Goal: Task Accomplishment & Management: Manage account settings

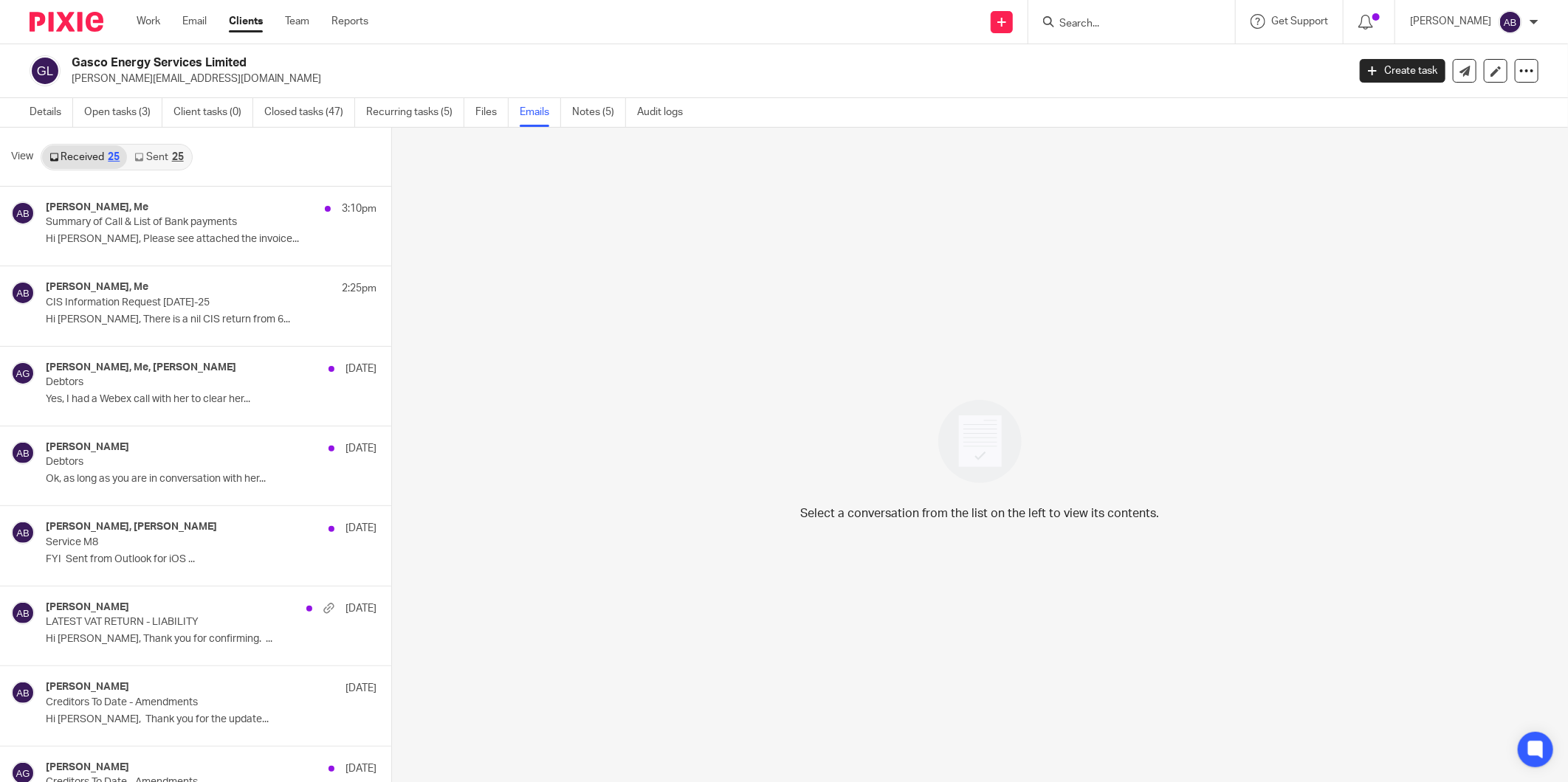
click at [665, 19] on input "Search" at bounding box center [1125, 25] width 133 height 13
click at [665, 16] on form at bounding box center [1137, 21] width 157 height 19
click at [665, 22] on input "Search" at bounding box center [1125, 25] width 133 height 13
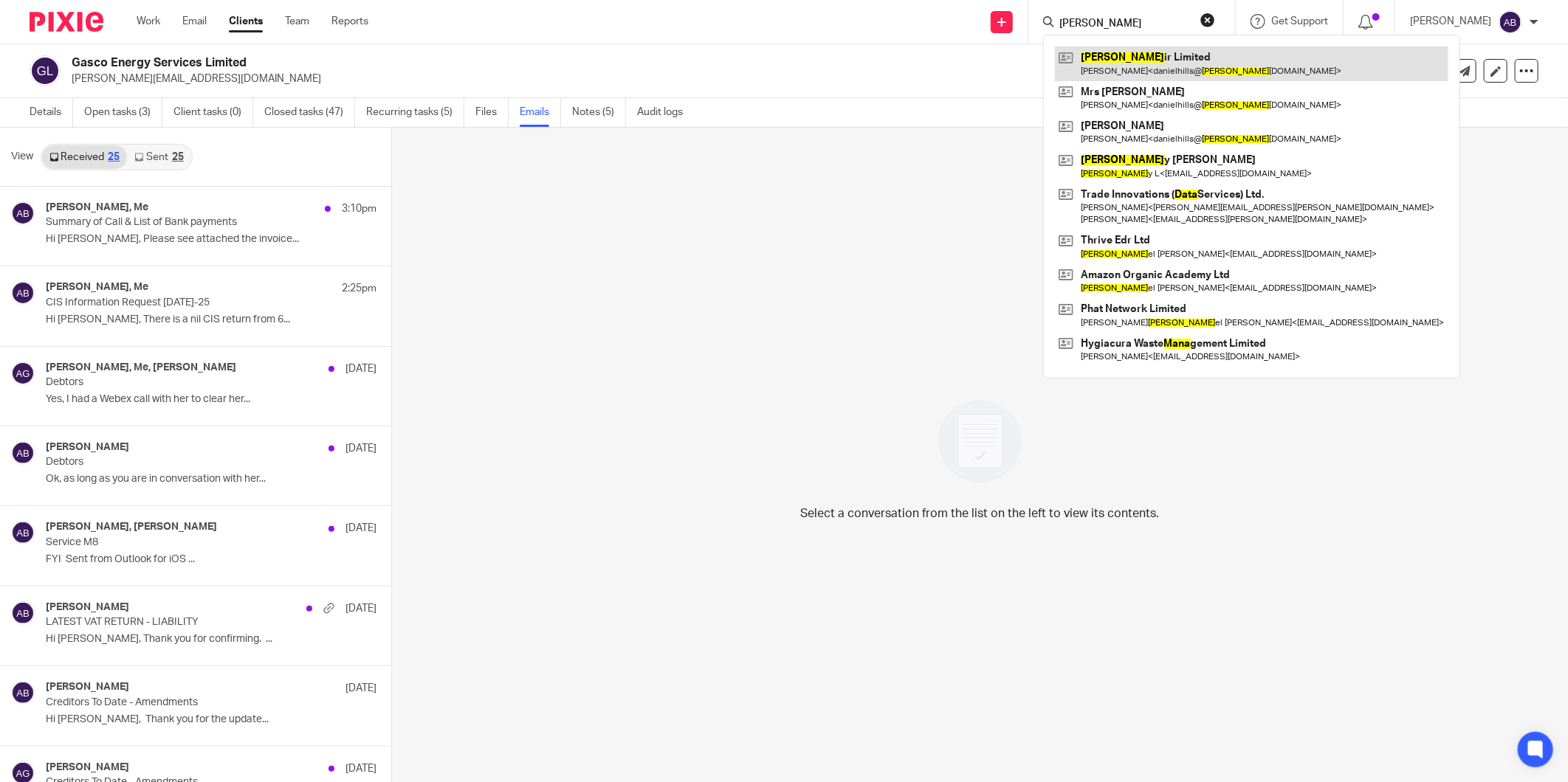
type input "dana"
click at [665, 54] on link at bounding box center [1252, 63] width 393 height 34
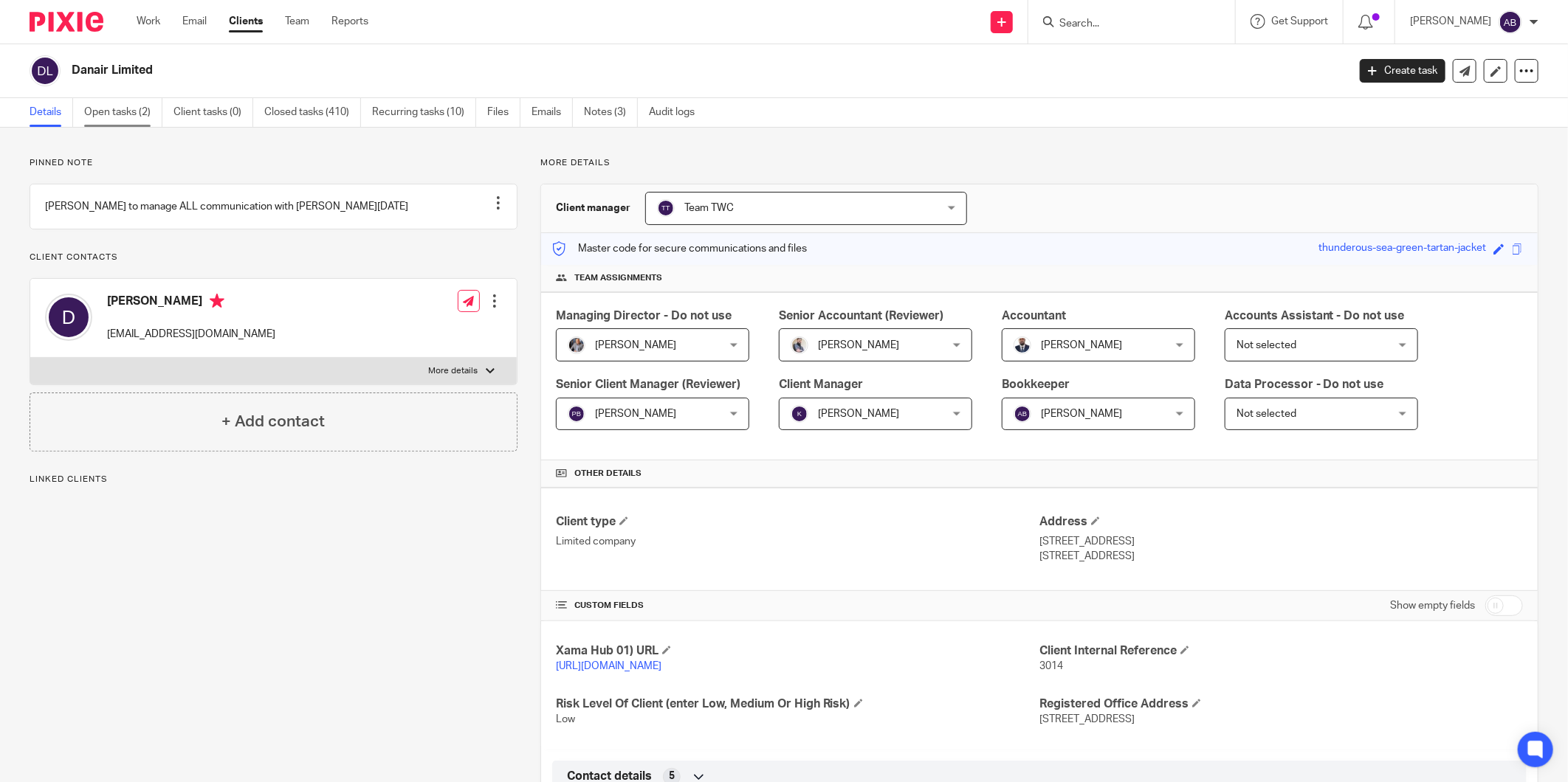
click at [112, 115] on link "Open tasks (2)" at bounding box center [124, 112] width 79 height 29
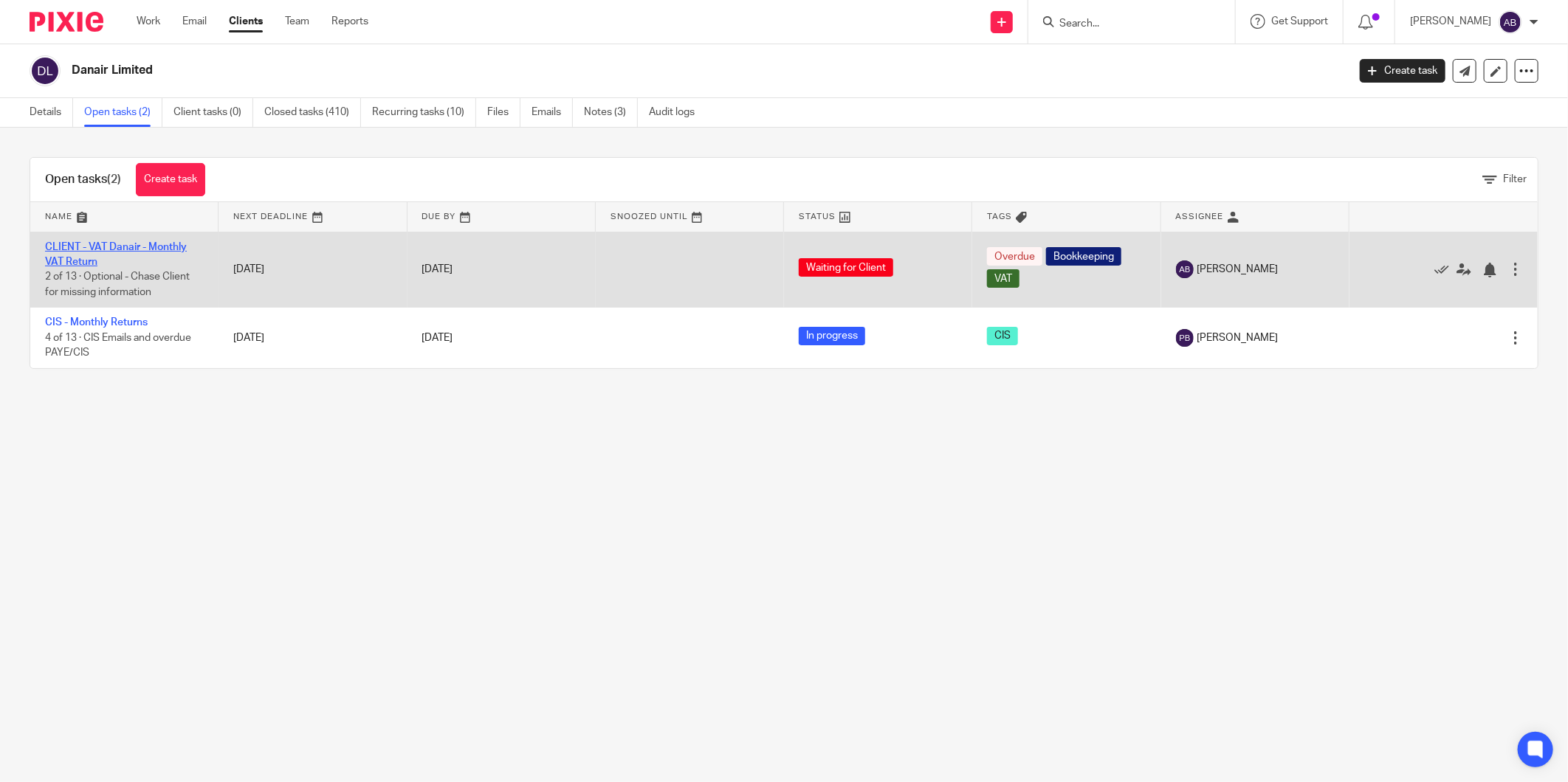
click at [144, 250] on link "CLIENT - VAT Danair - Monthly VAT Return" at bounding box center [116, 255] width 142 height 25
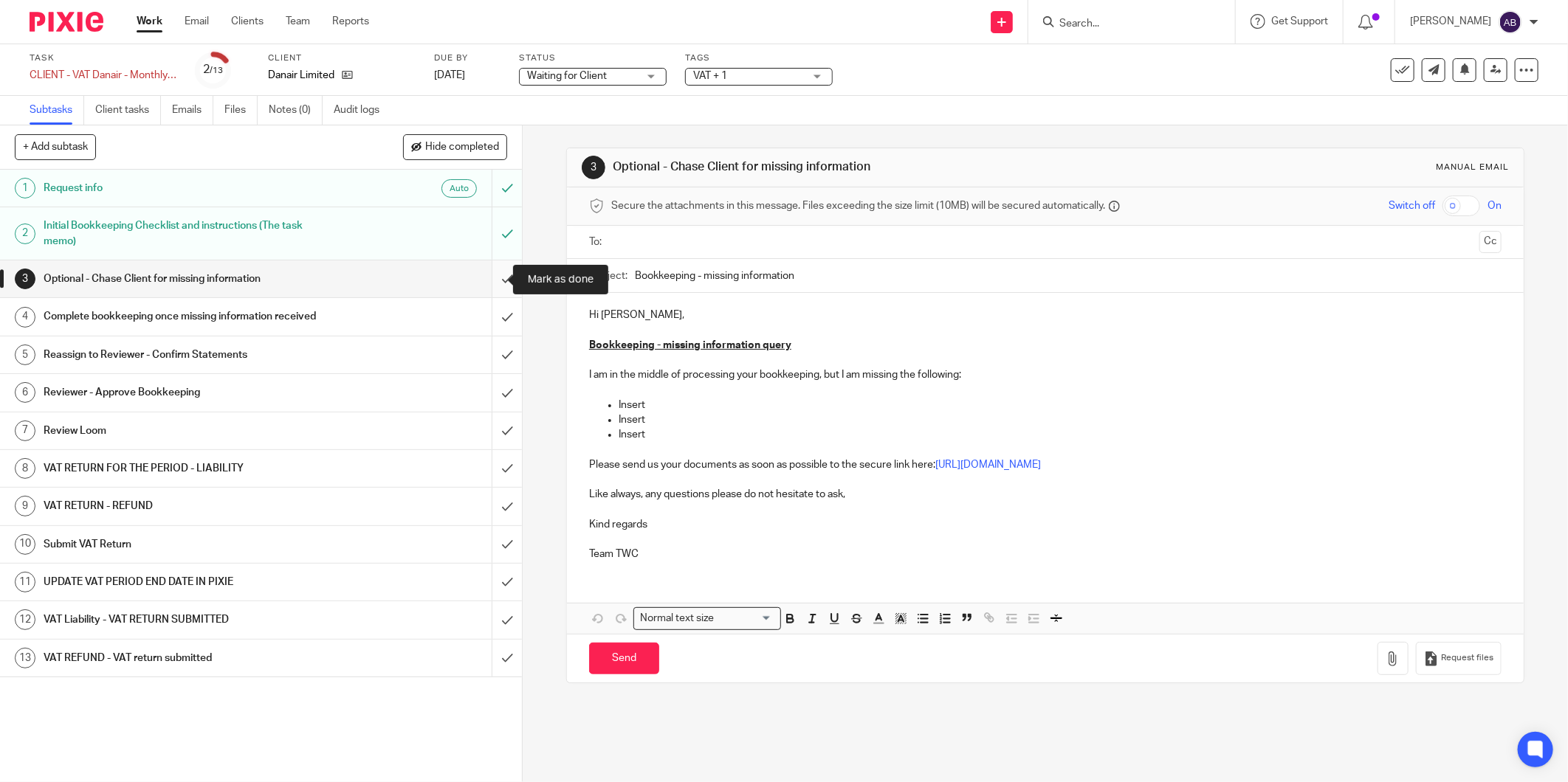
click at [490, 278] on input "submit" at bounding box center [261, 278] width 522 height 37
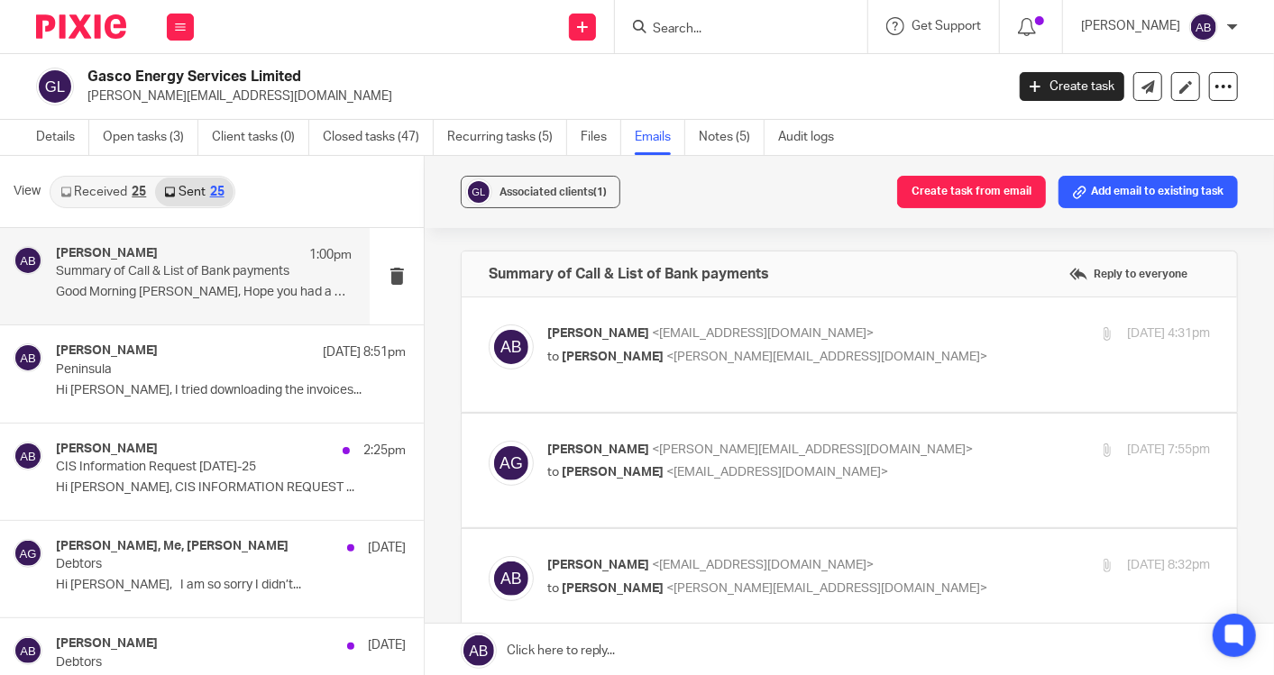
scroll to position [700, 0]
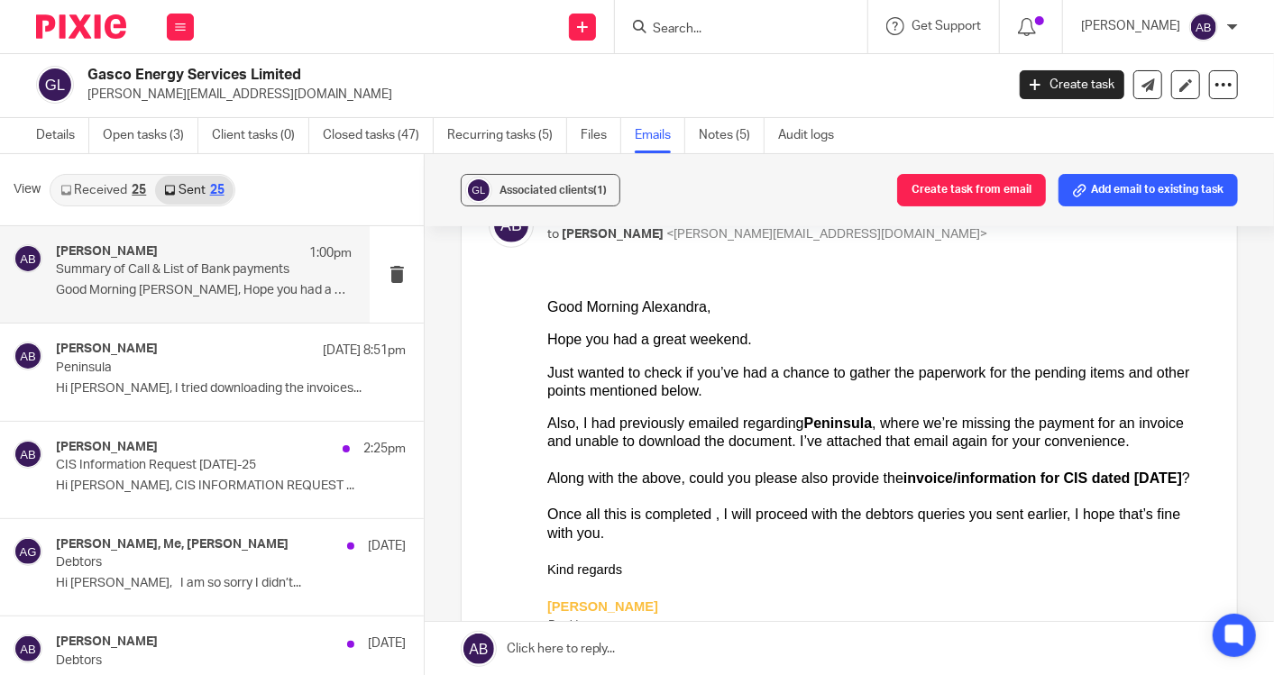
click at [779, 195] on div "Associated clients (1) Create task from email Add email to existing task" at bounding box center [849, 190] width 849 height 72
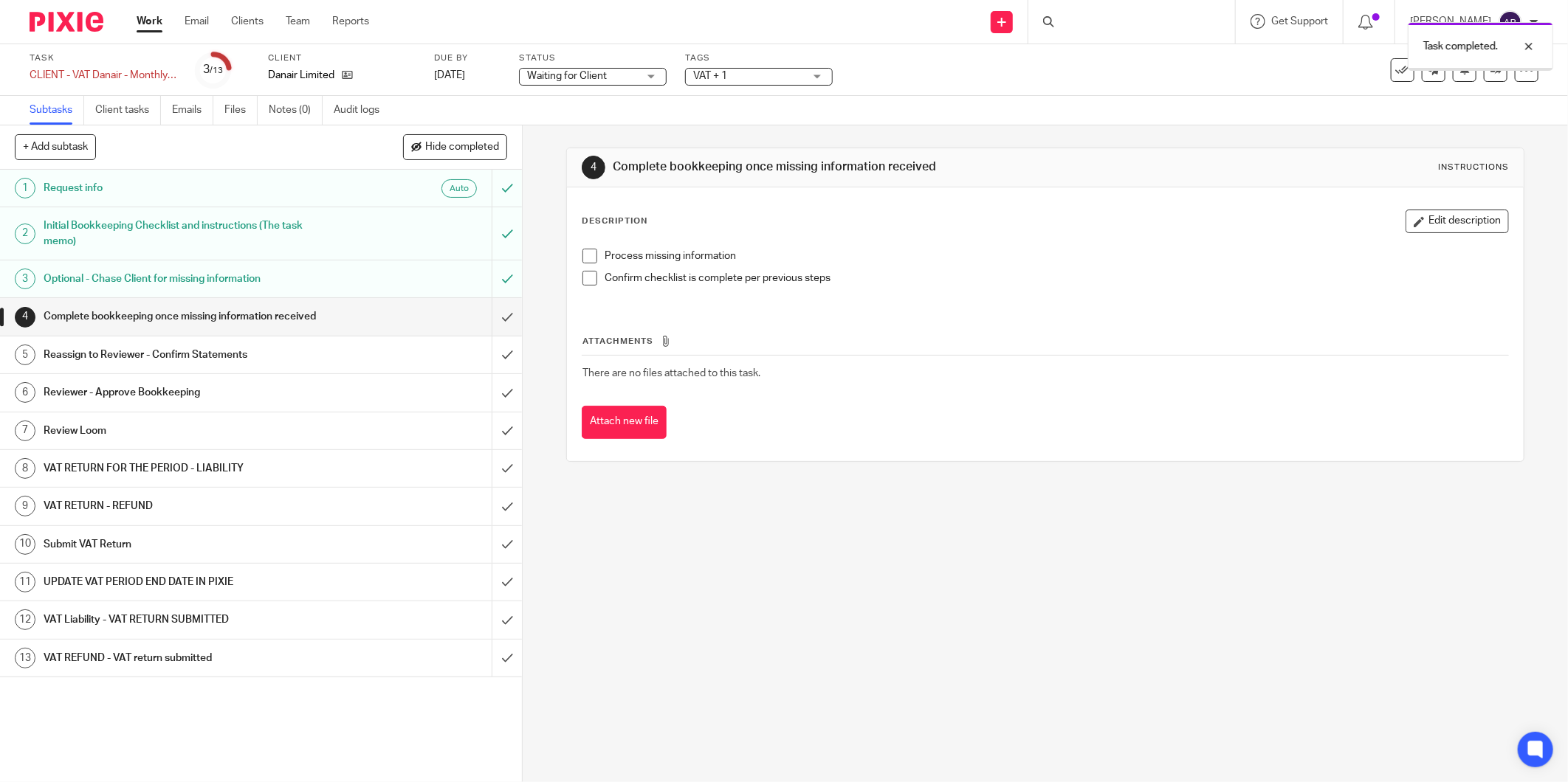
click at [319, 320] on h1 "Complete bookkeeping once missing information received" at bounding box center [188, 316] width 289 height 22
click at [583, 259] on span at bounding box center [590, 256] width 15 height 15
click at [586, 278] on span at bounding box center [590, 278] width 15 height 15
click at [497, 318] on input "submit" at bounding box center [261, 316] width 522 height 37
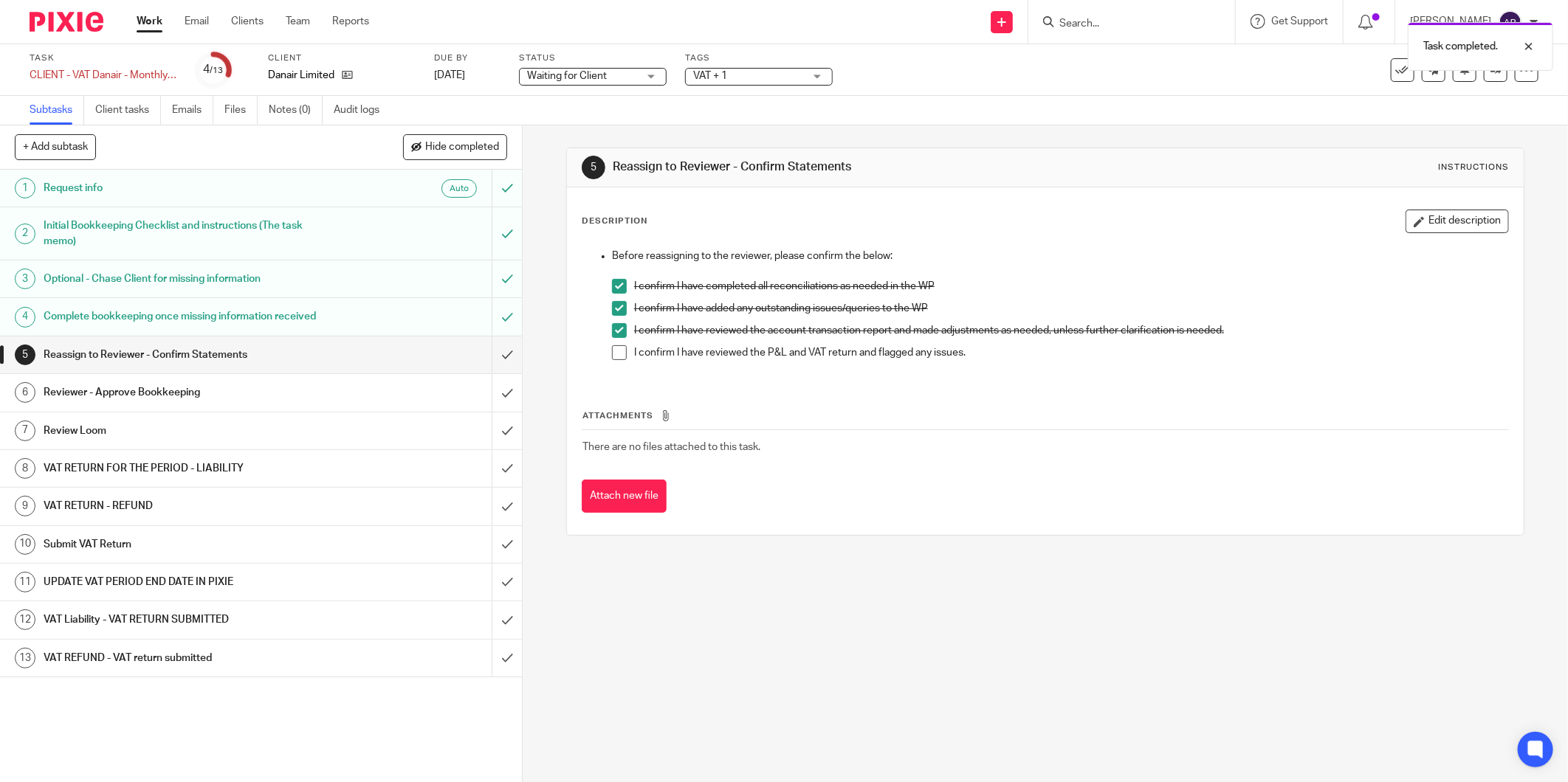
click at [248, 363] on h1 "Reassign to Reviewer - Confirm Statements" at bounding box center [188, 355] width 289 height 22
click at [618, 352] on span at bounding box center [619, 353] width 15 height 15
click at [483, 356] on input "submit" at bounding box center [261, 355] width 522 height 37
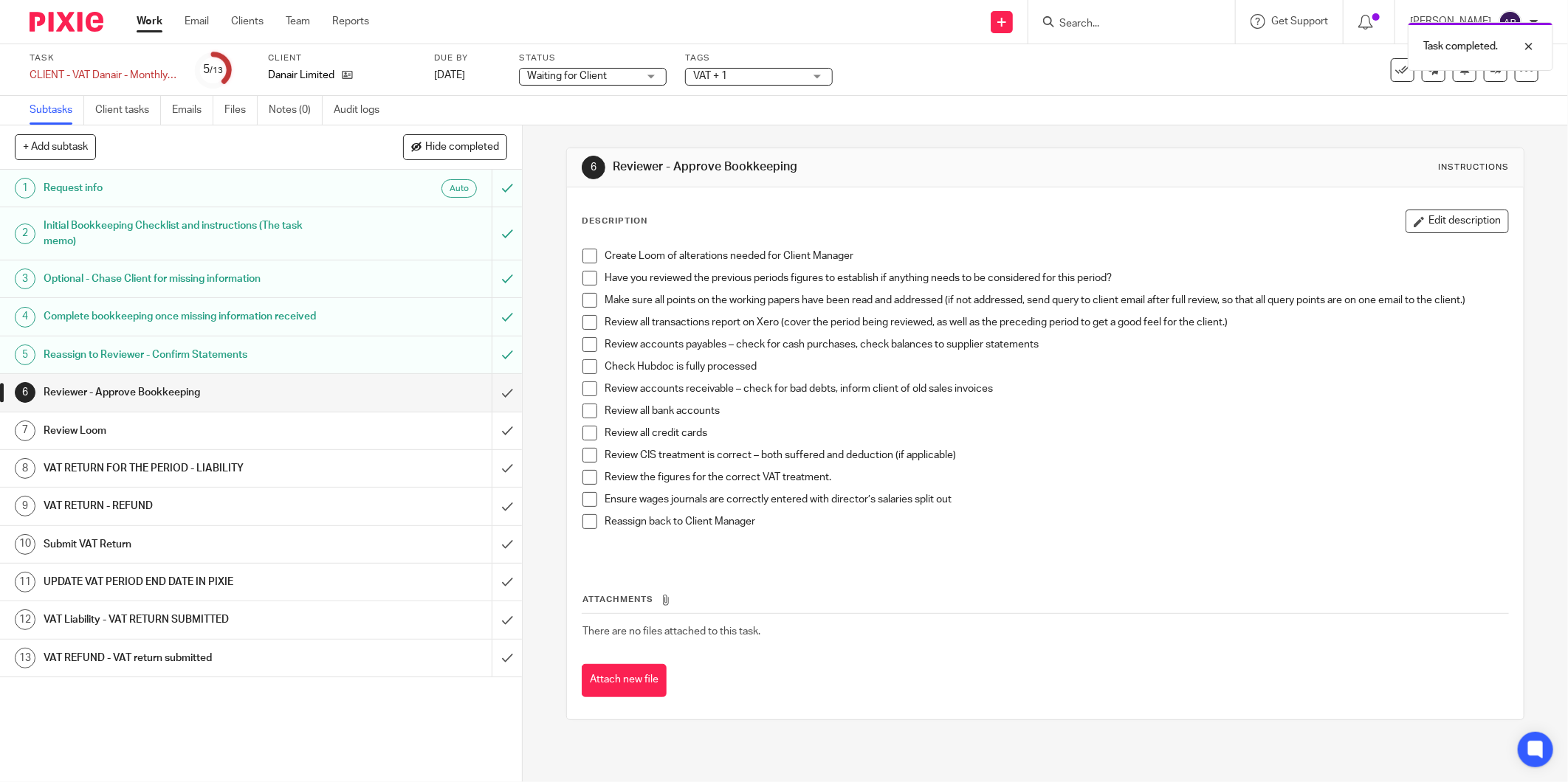
click at [577, 79] on span "Waiting for Client" at bounding box center [567, 76] width 79 height 11
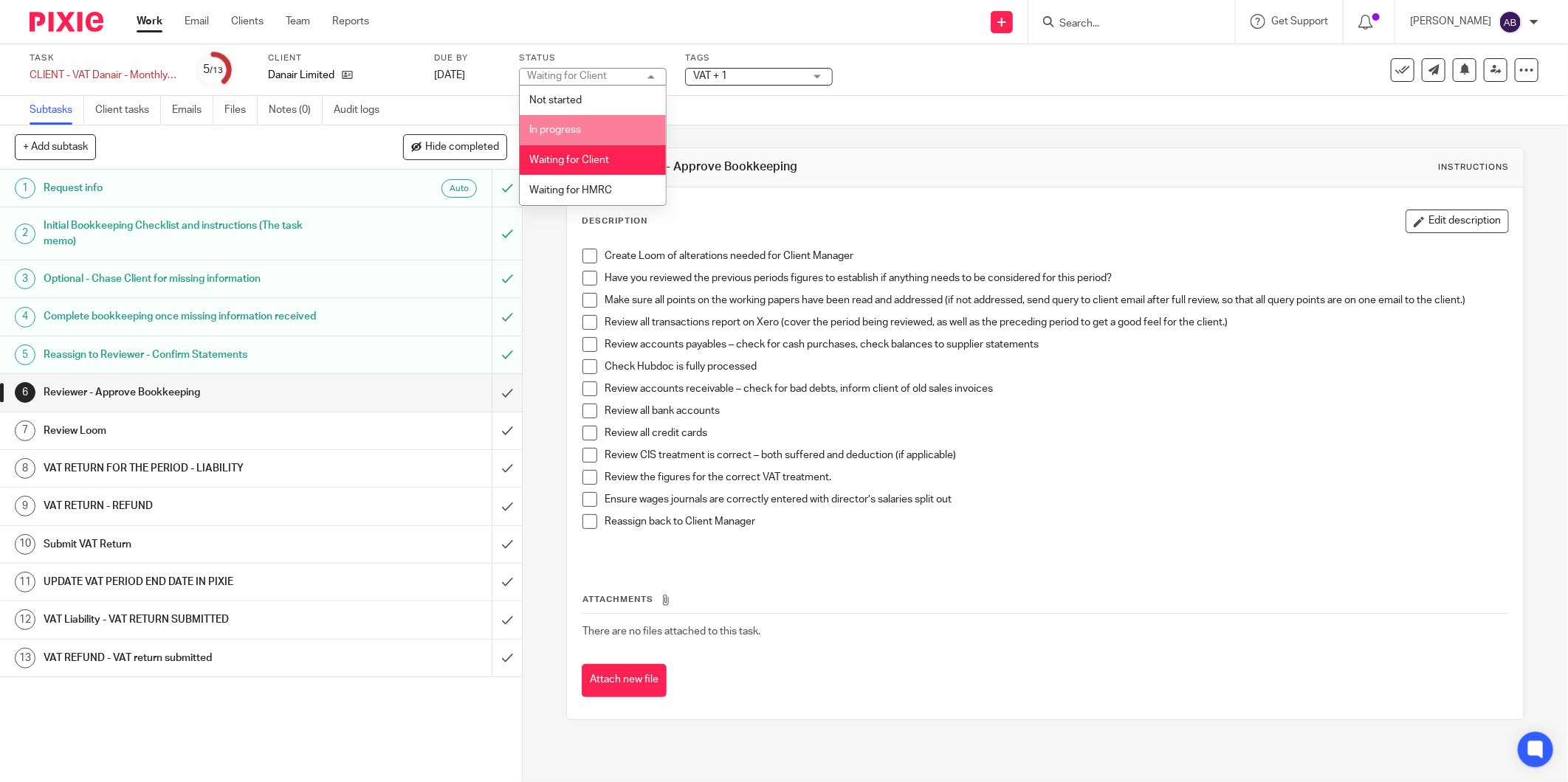
click at [583, 136] on li "In progress" at bounding box center [593, 130] width 146 height 30
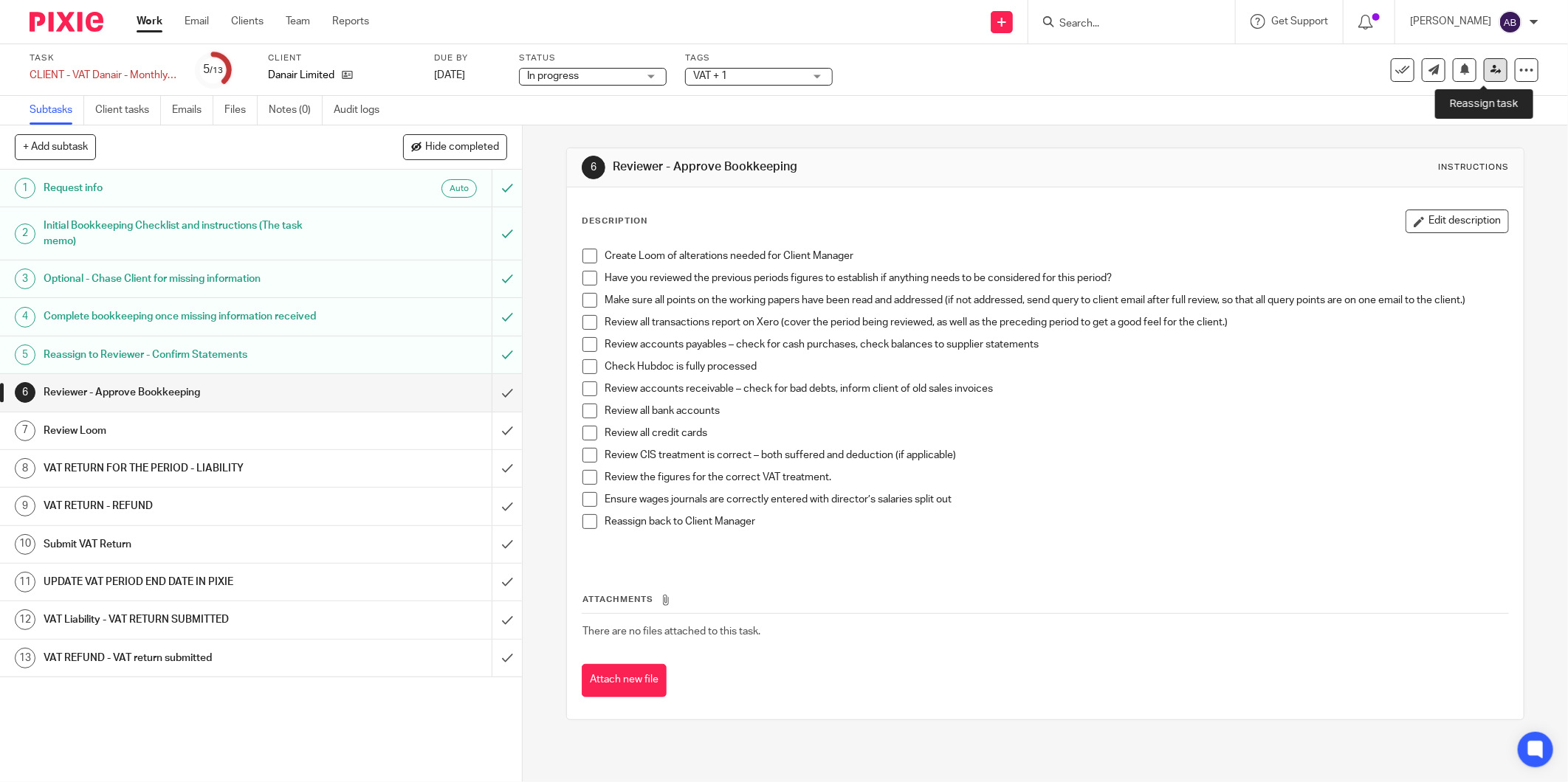
click at [1484, 77] on link at bounding box center [1496, 70] width 24 height 24
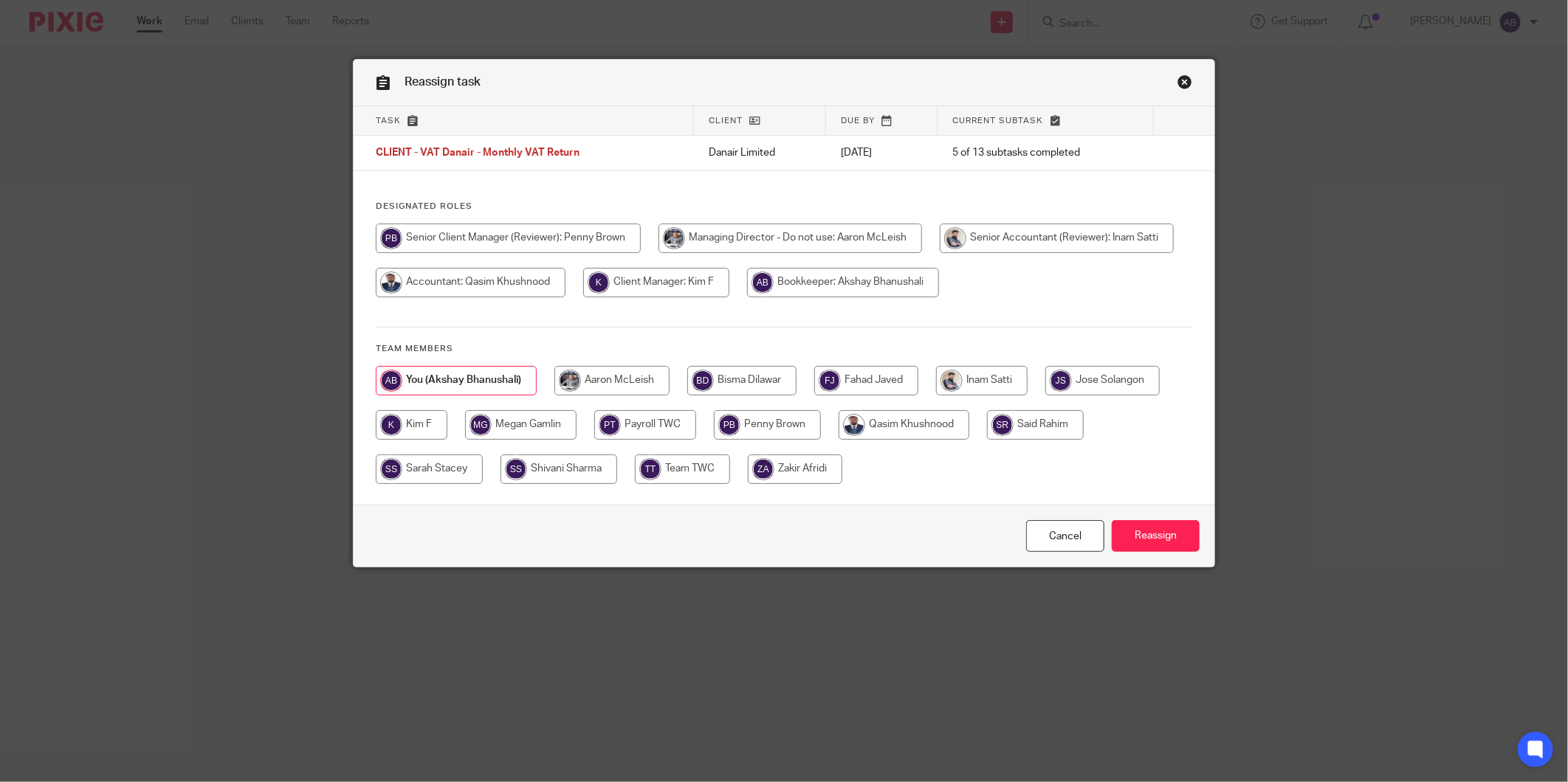
click at [773, 423] on input "radio" at bounding box center [768, 425] width 107 height 29
radio input "true"
click at [1149, 531] on input "Reassign" at bounding box center [1155, 536] width 88 height 32
